Goal: Information Seeking & Learning: Learn about a topic

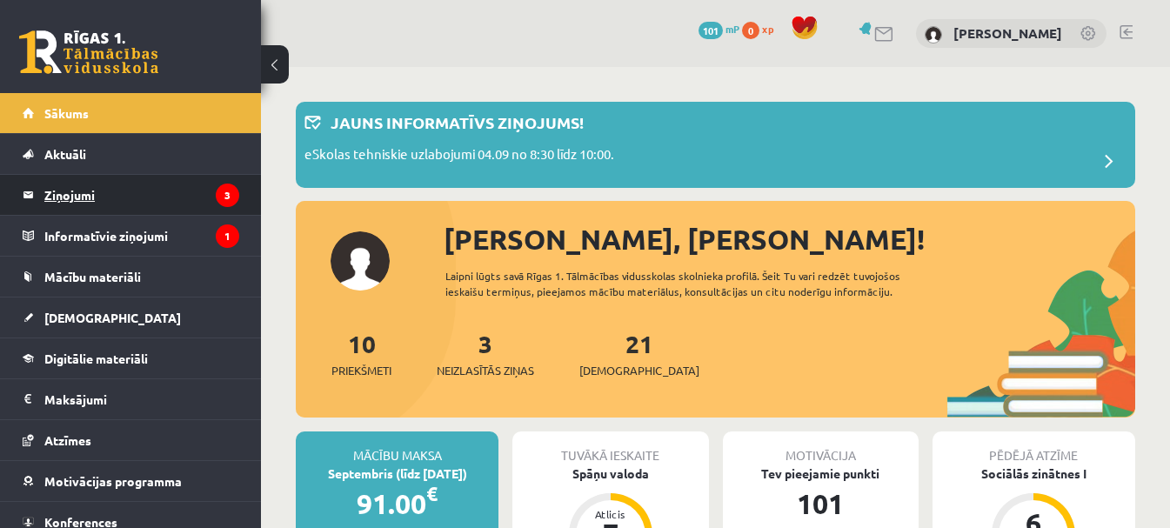
click at [133, 209] on legend "Ziņojumi 3" at bounding box center [141, 195] width 195 height 40
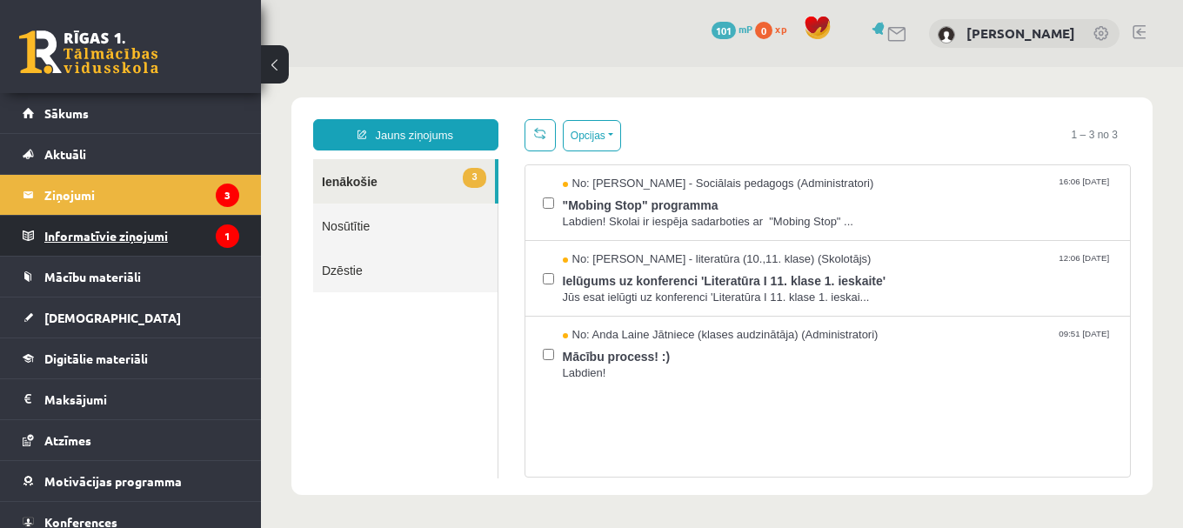
click at [136, 234] on legend "Informatīvie ziņojumi 1" at bounding box center [141, 236] width 195 height 40
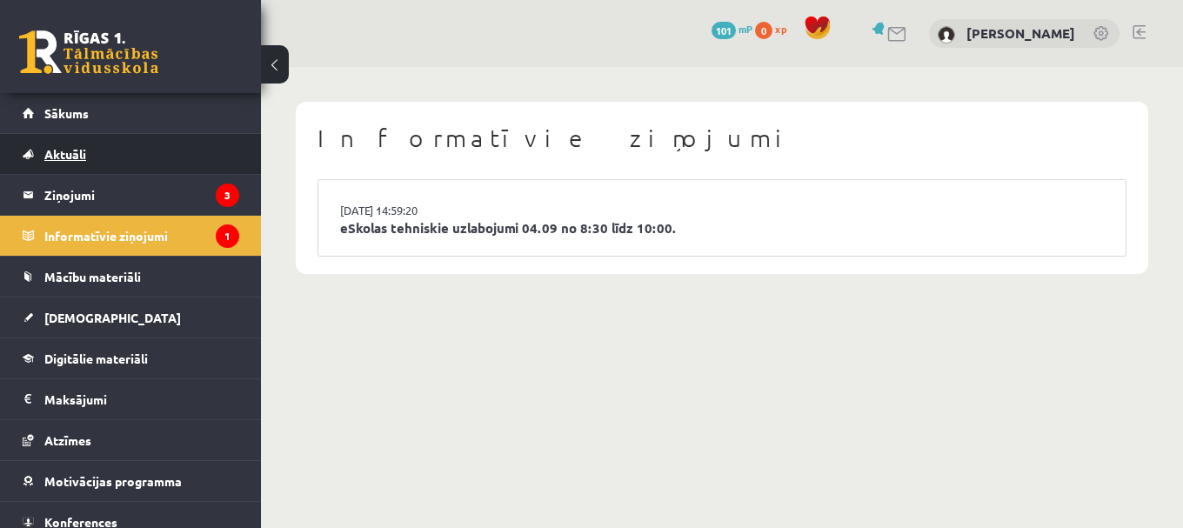
click at [77, 137] on link "Aktuāli" at bounding box center [131, 154] width 217 height 40
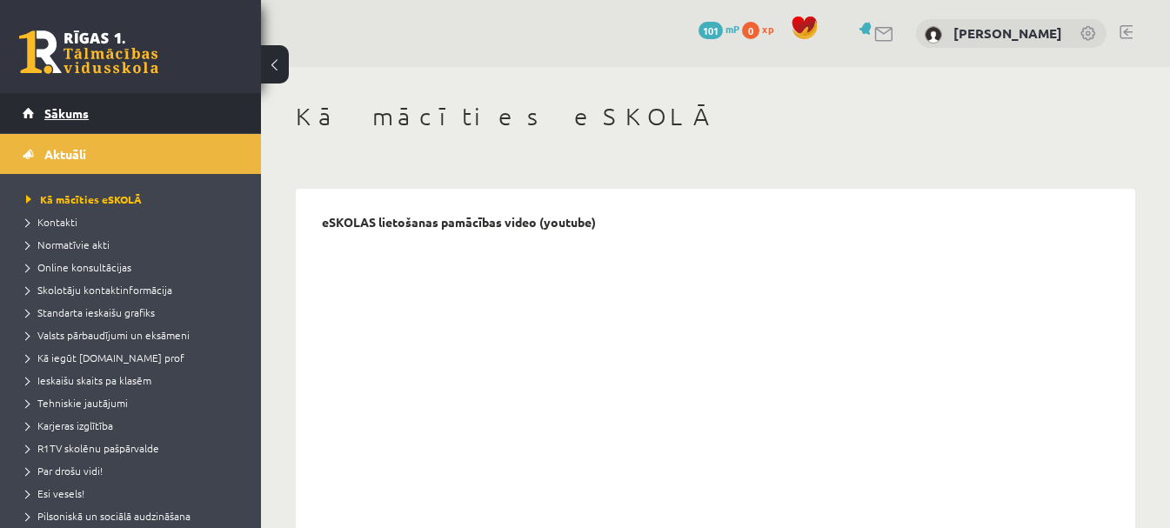
click at [86, 104] on link "Sākums" at bounding box center [131, 113] width 217 height 40
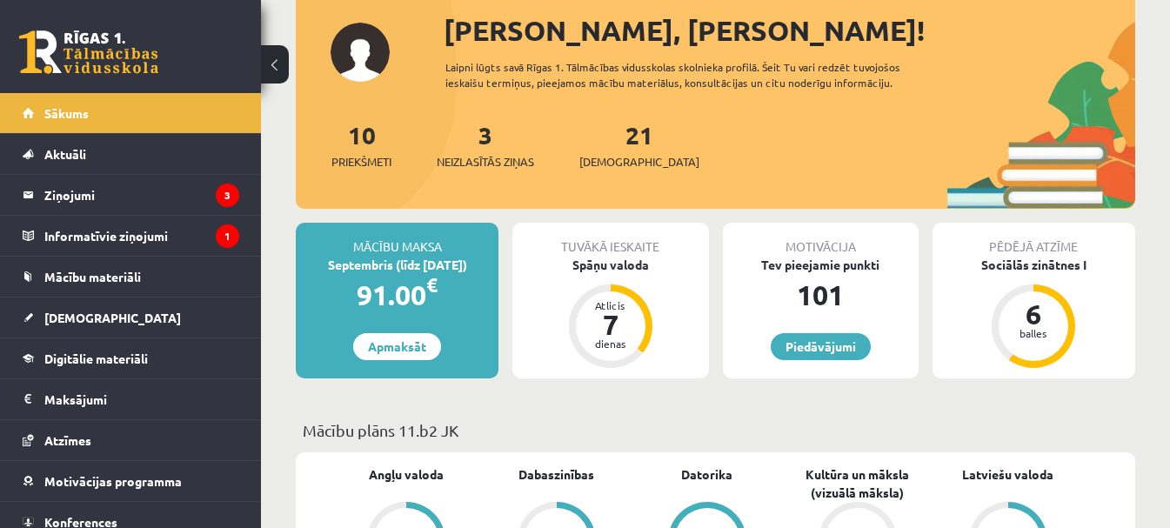
scroll to position [244, 0]
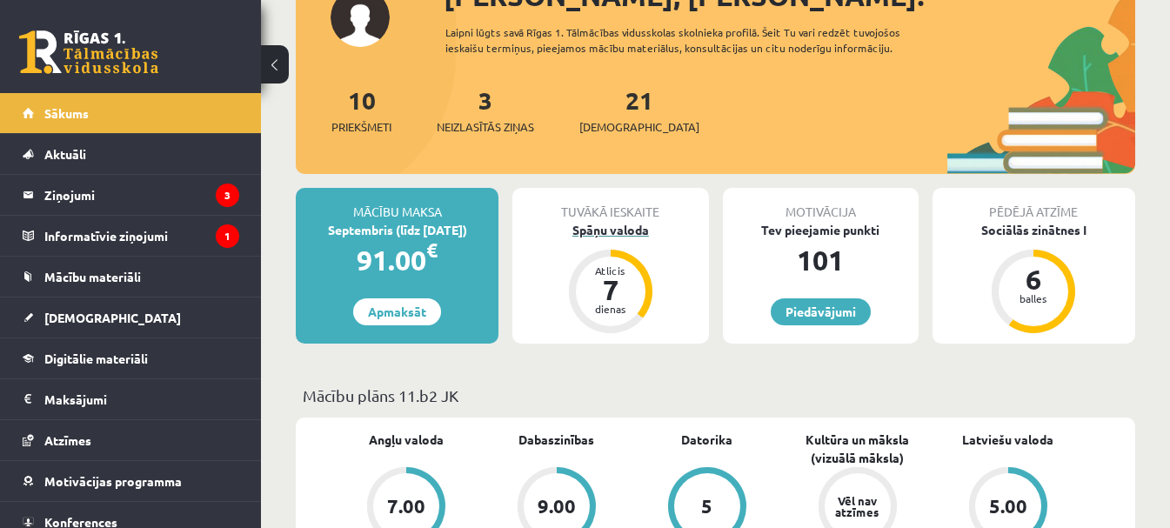
click at [617, 233] on div "Spāņu valoda" at bounding box center [610, 230] width 196 height 18
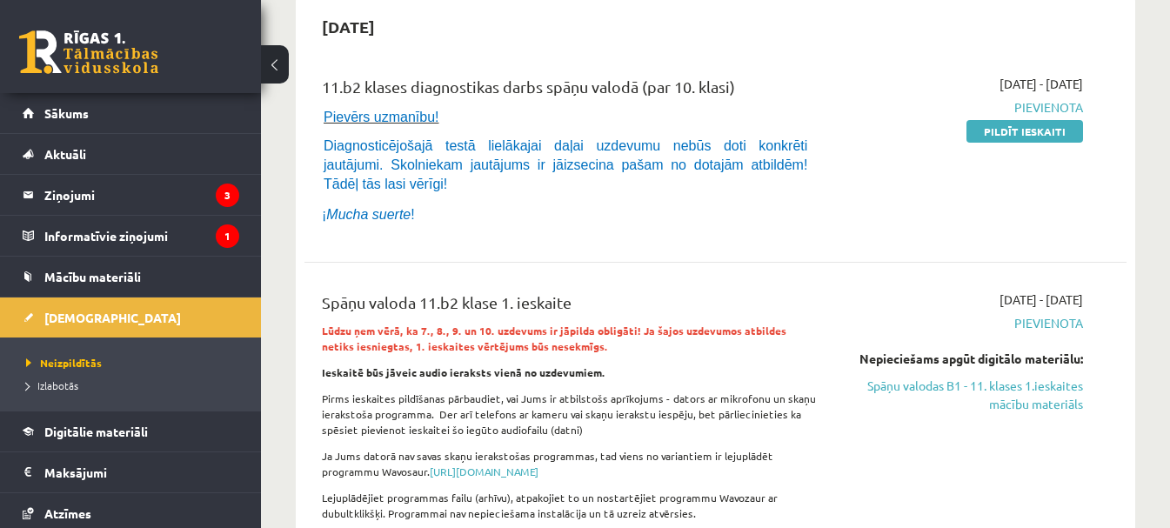
scroll to position [139, 0]
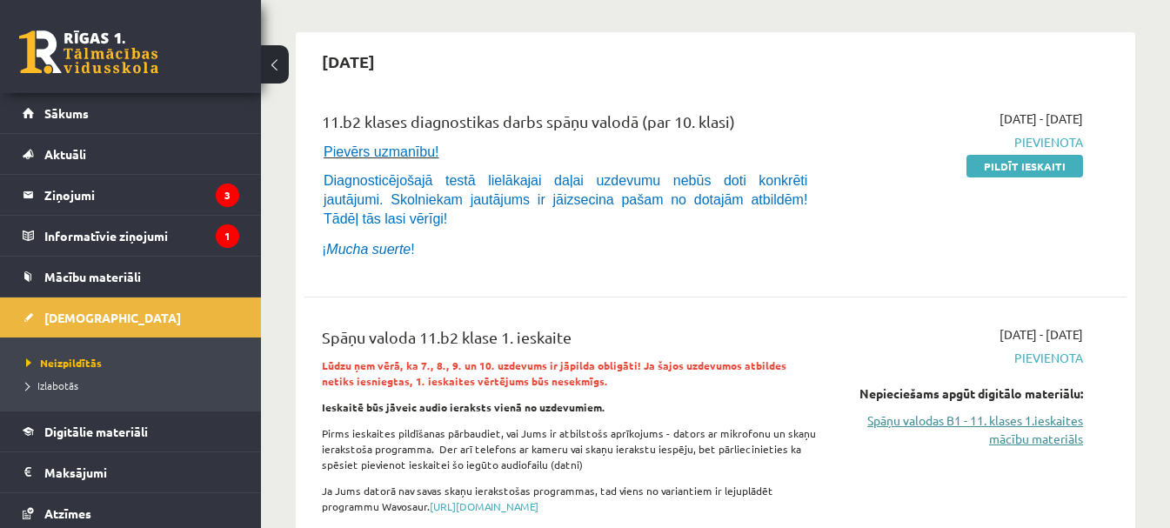
click at [1069, 412] on link "Spāņu valodas B1 - 11. klases 1.ieskaites mācību materiāls" at bounding box center [965, 430] width 237 height 37
click at [996, 412] on link "Spāņu valodas B1 - 11. klases 1.ieskaites mācību materiāls" at bounding box center [965, 430] width 237 height 37
click at [916, 412] on link "Spāņu valodas B1 - 11. klases 1.ieskaites mācību materiāls" at bounding box center [965, 430] width 237 height 37
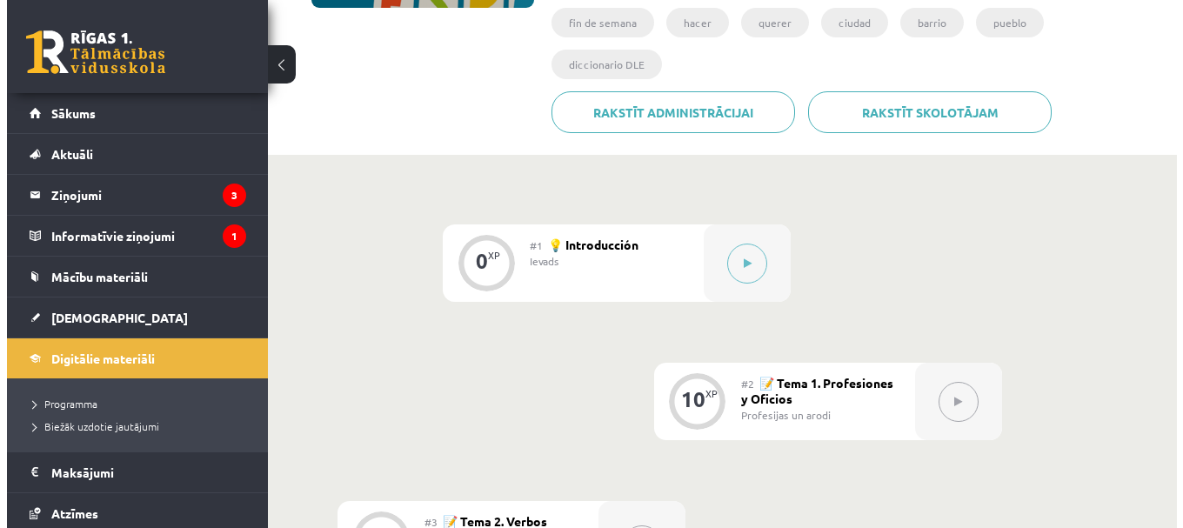
scroll to position [383, 0]
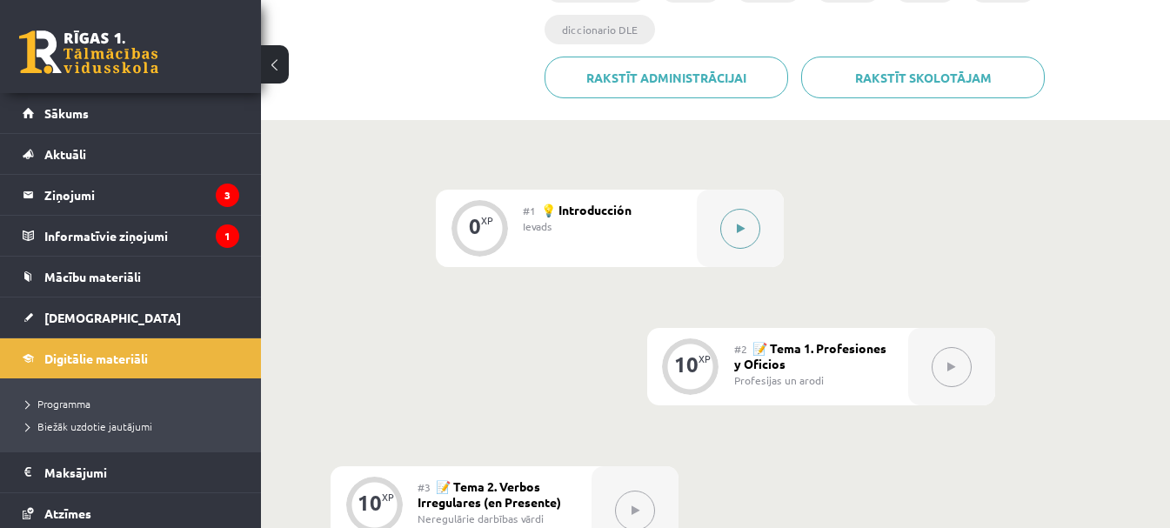
click at [720, 229] on button at bounding box center [740, 229] width 40 height 40
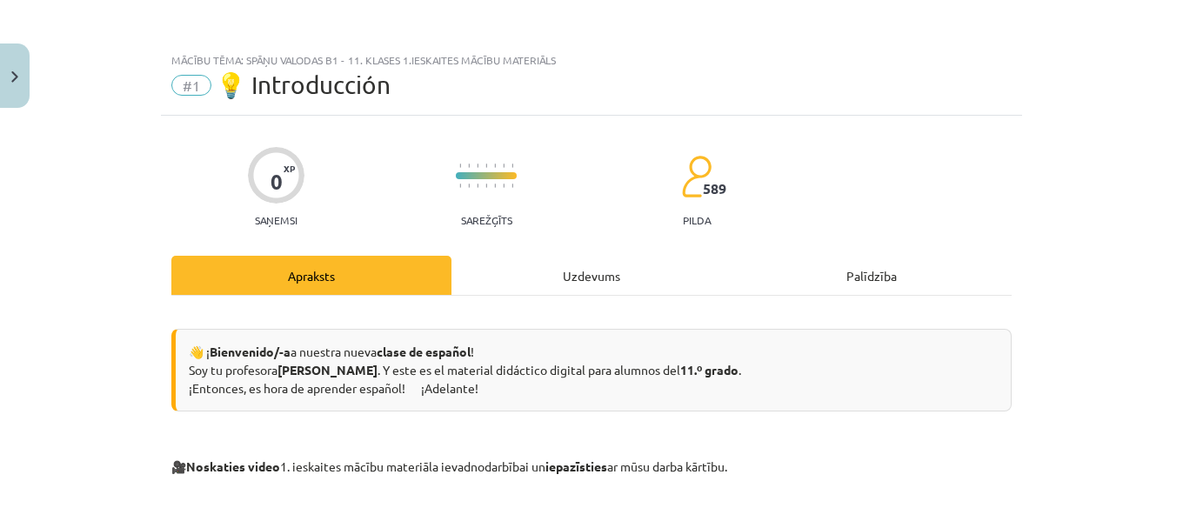
click at [1099, 313] on div "Mācību tēma: Spāņu valodas b1 - 11. klases 1.ieskaites mācību materiāls #1 💡 In…" at bounding box center [591, 264] width 1183 height 528
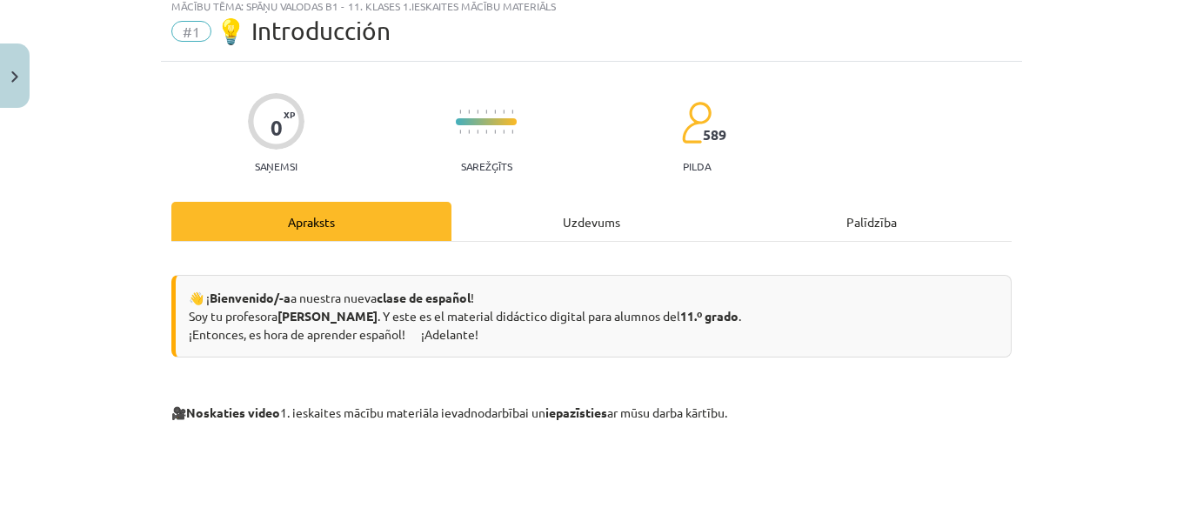
scroll to position [61, 0]
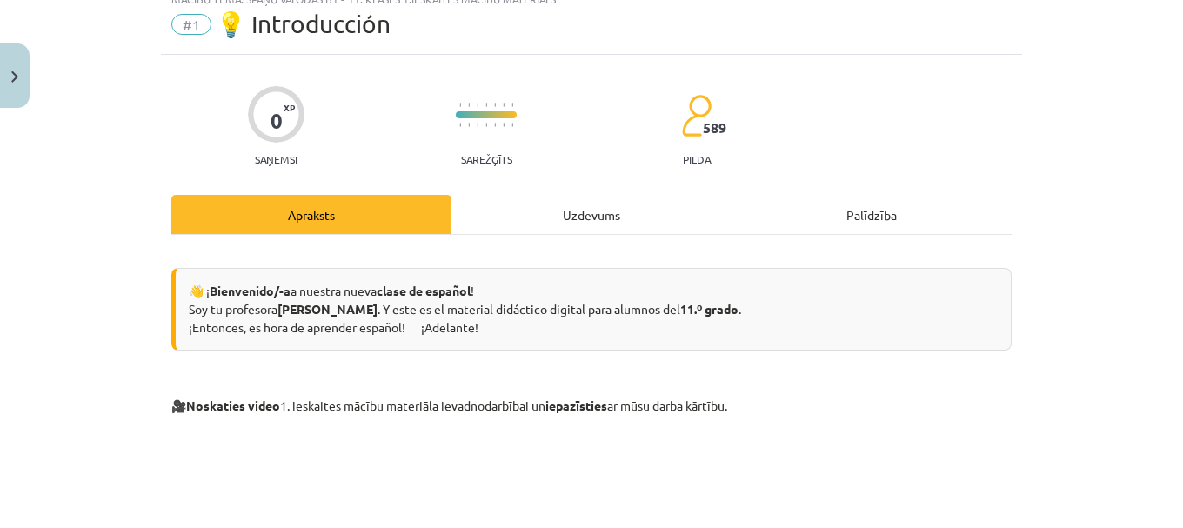
drag, startPoint x: 1172, startPoint y: 75, endPoint x: 1168, endPoint y: 83, distance: 9.0
click at [1168, 83] on div "Mācību tēma: Spāņu valodas b1 - 11. klases 1.ieskaites mācību materiāls #1 💡 In…" at bounding box center [591, 264] width 1183 height 528
click at [584, 230] on div "Uzdevums" at bounding box center [592, 214] width 280 height 39
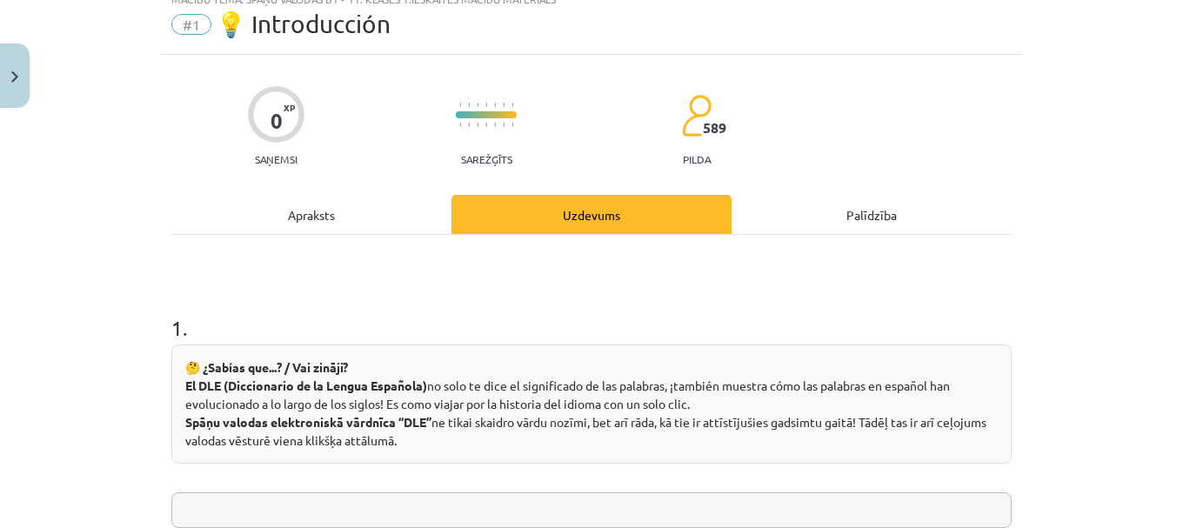
scroll to position [44, 0]
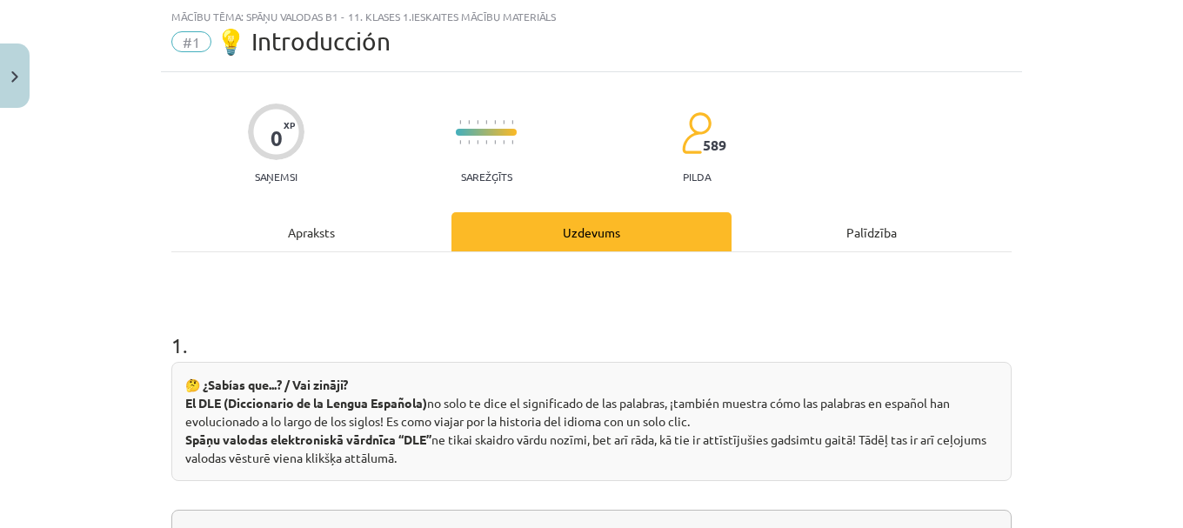
click at [324, 225] on div "Apraksts" at bounding box center [311, 231] width 280 height 39
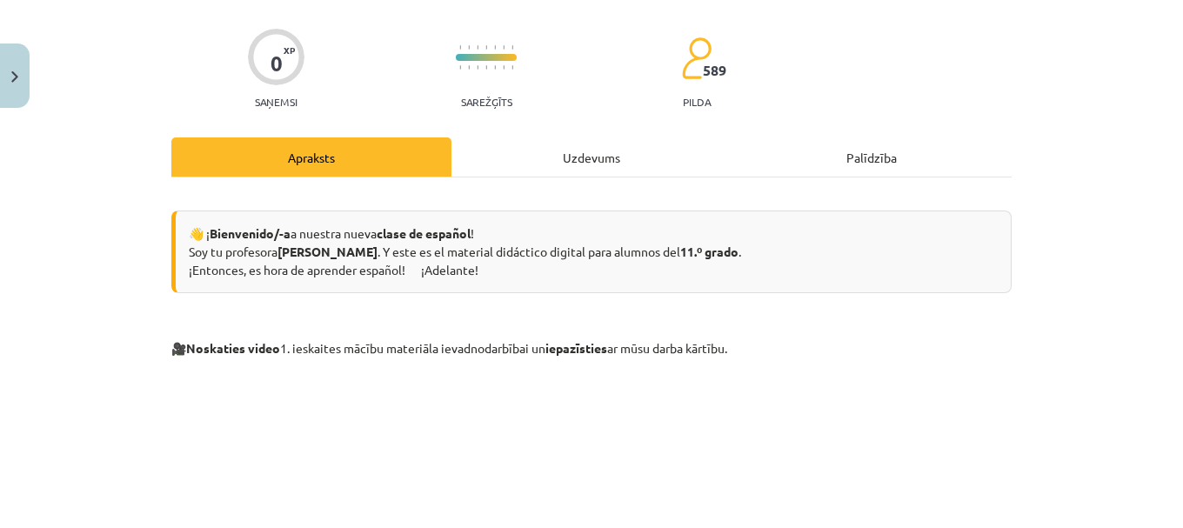
scroll to position [129, 0]
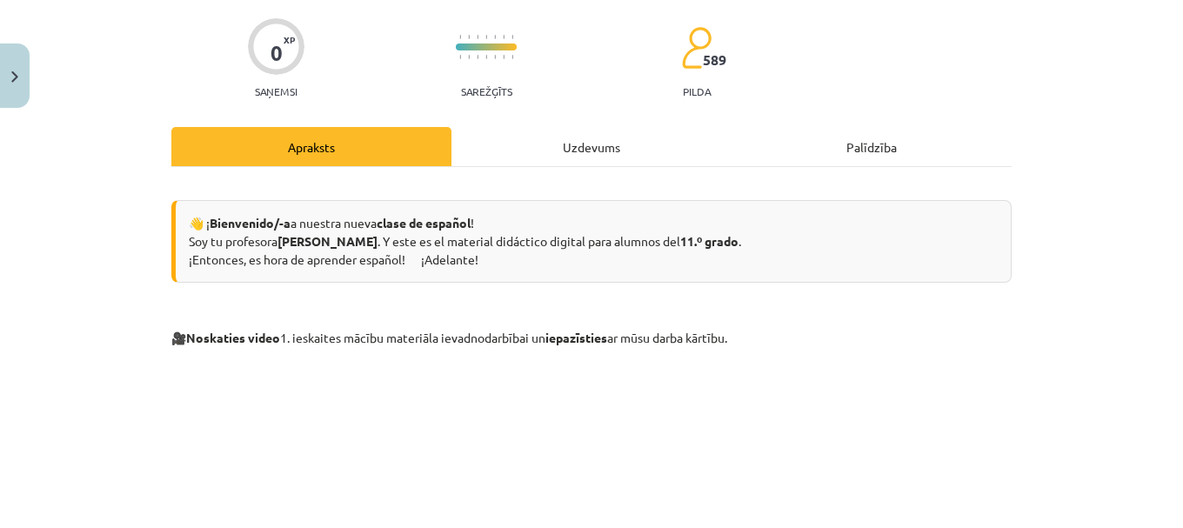
drag, startPoint x: 1169, startPoint y: 152, endPoint x: 1167, endPoint y: 172, distance: 20.2
click at [1167, 172] on div "Mācību tēma: Spāņu valodas b1 - 11. klases 1.ieskaites mācību materiāls #1 💡 In…" at bounding box center [591, 264] width 1183 height 528
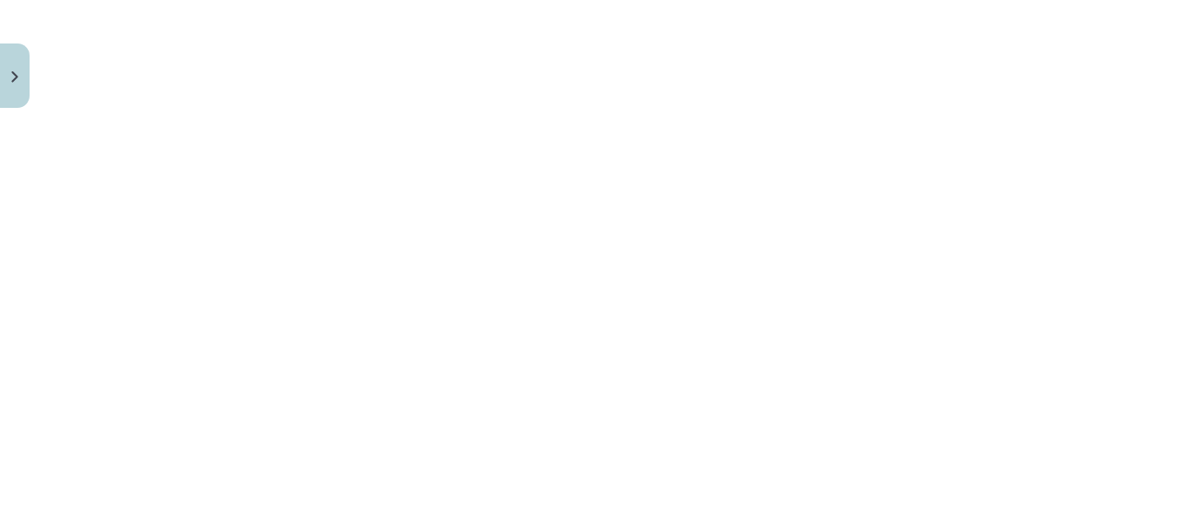
scroll to position [759, 0]
click at [1168, 224] on div "Mācību tēma: Spāņu valodas b1 - 11. klases 1.ieskaites mācību materiāls #1 💡 In…" at bounding box center [591, 264] width 1183 height 528
drag, startPoint x: 1168, startPoint y: 224, endPoint x: 1172, endPoint y: 159, distance: 65.4
click at [1169, 159] on div "Mācību tēma: Spāņu valodas b1 - 11. klases 1.ieskaites mācību materiāls #1 💡 In…" at bounding box center [591, 264] width 1183 height 528
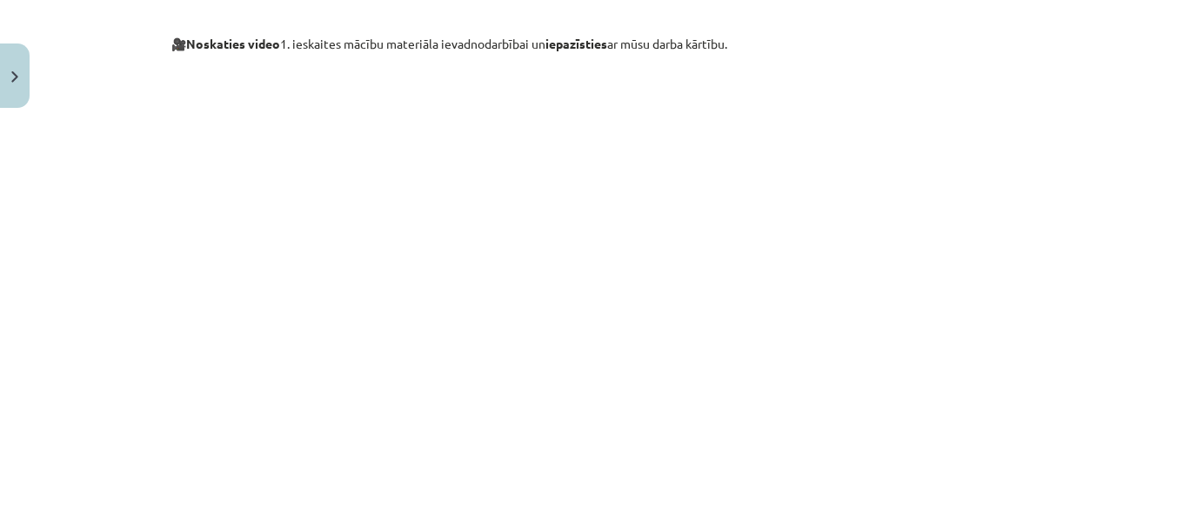
scroll to position [412, 0]
